Goal: Information Seeking & Learning: Learn about a topic

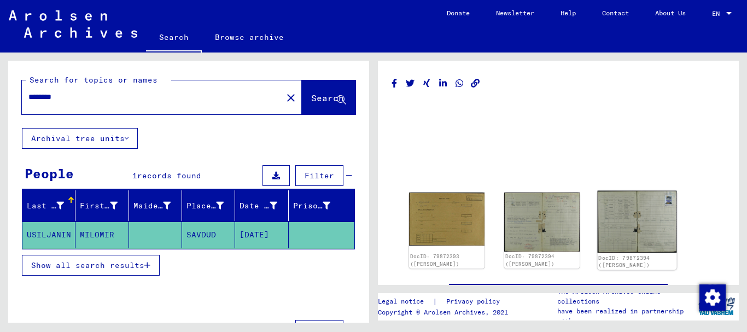
click at [638, 228] on img at bounding box center [637, 222] width 79 height 62
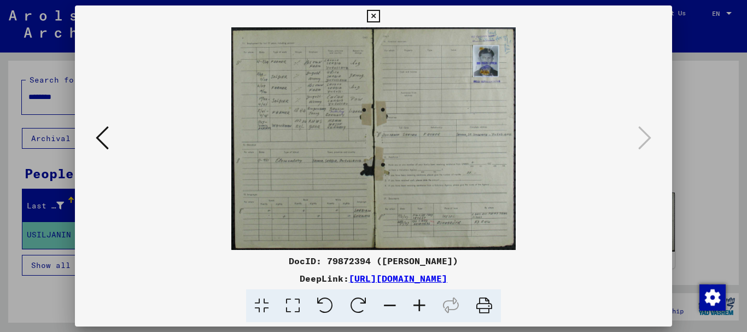
click at [421, 307] on icon at bounding box center [420, 305] width 30 height 33
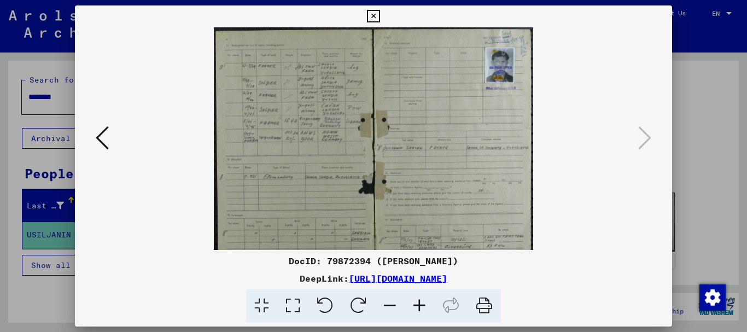
click at [421, 307] on icon at bounding box center [420, 305] width 30 height 33
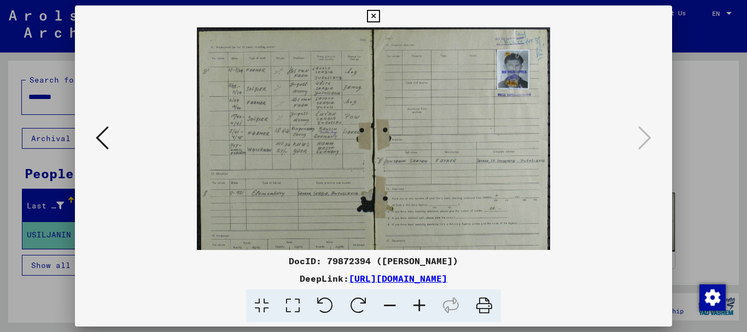
click at [421, 307] on icon at bounding box center [420, 305] width 30 height 33
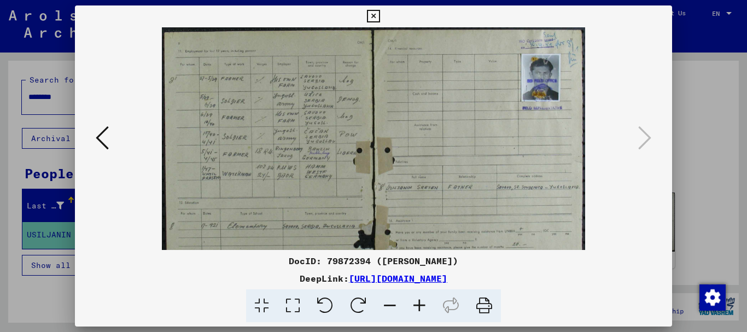
click at [421, 307] on icon at bounding box center [420, 305] width 30 height 33
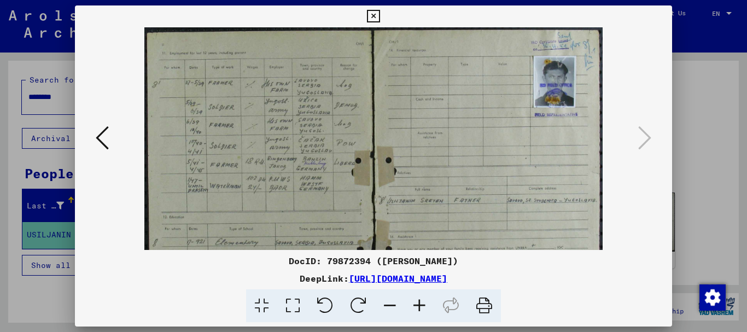
click at [421, 307] on icon at bounding box center [420, 305] width 30 height 33
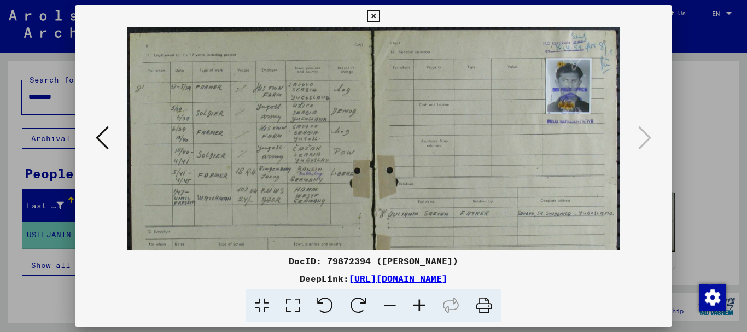
click at [421, 307] on icon at bounding box center [420, 305] width 30 height 33
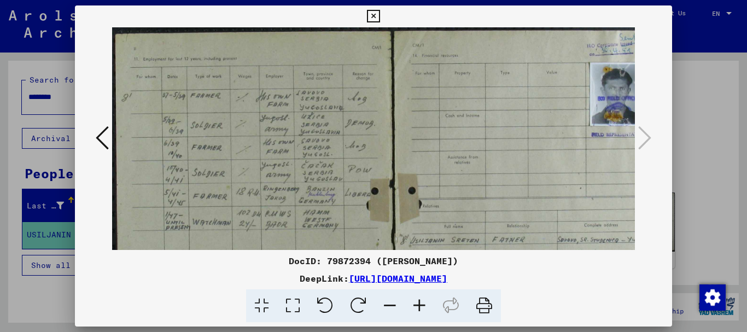
click at [421, 307] on icon at bounding box center [420, 305] width 30 height 33
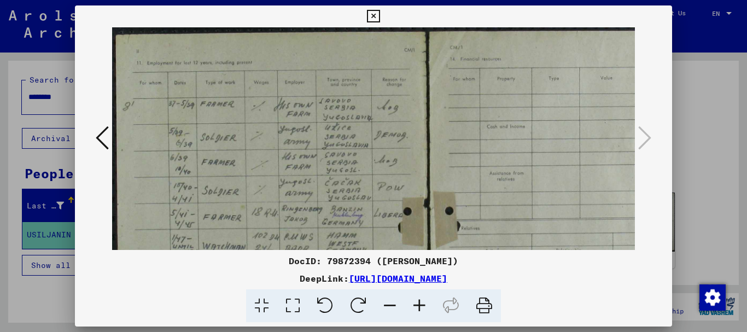
click at [421, 307] on icon at bounding box center [420, 305] width 30 height 33
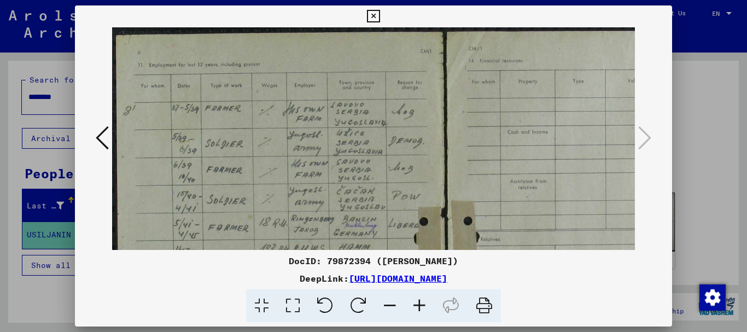
click at [421, 307] on icon at bounding box center [420, 305] width 30 height 33
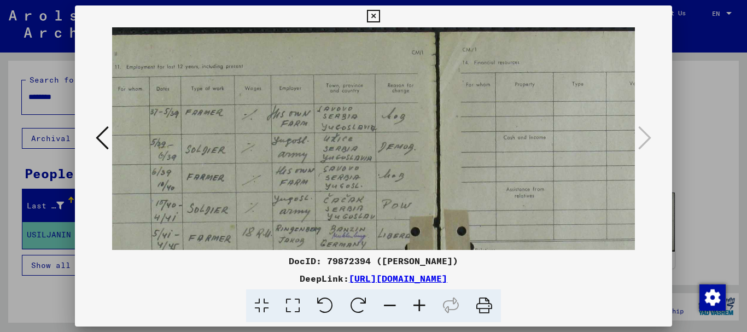
scroll to position [0, 26]
drag, startPoint x: 474, startPoint y: 154, endPoint x: 697, endPoint y: 281, distance: 256.7
click at [697, 281] on div "DocID: 79872394 ([PERSON_NAME]) DeepLink: [URL][DOMAIN_NAME]" at bounding box center [373, 166] width 747 height 332
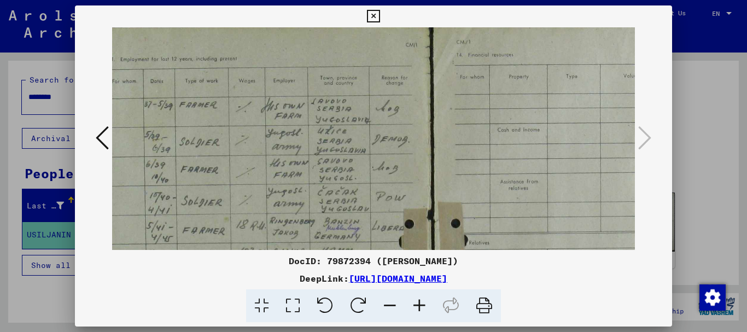
click at [369, 10] on icon at bounding box center [373, 16] width 13 height 13
